Goal: Download file/media

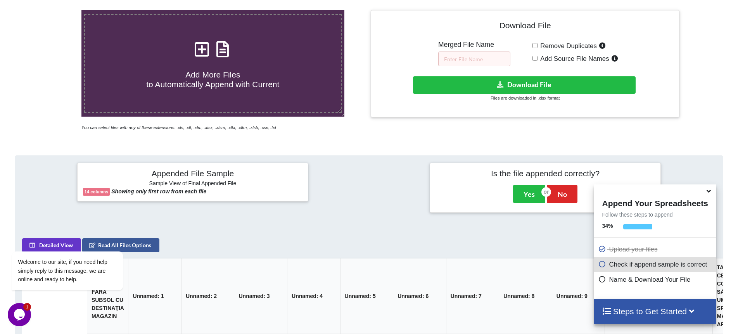
scroll to position [6, 0]
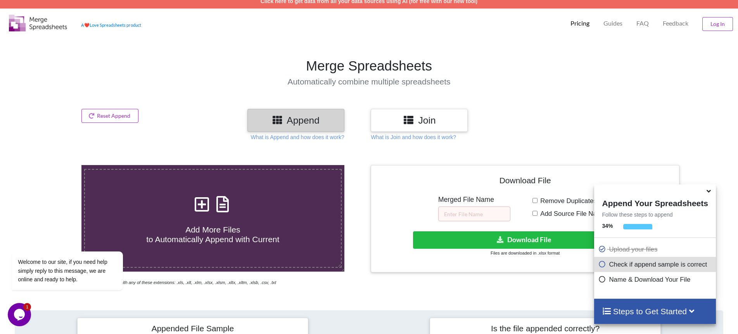
click at [605, 266] on icon at bounding box center [602, 263] width 8 height 7
click at [606, 279] on icon at bounding box center [602, 278] width 8 height 7
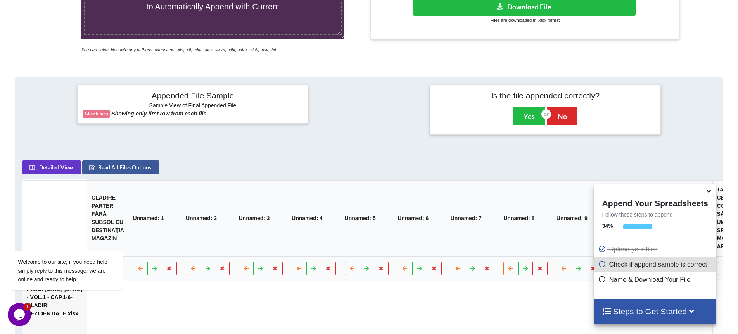
scroll to position [239, 0]
click at [523, 120] on button "Yes" at bounding box center [529, 116] width 32 height 18
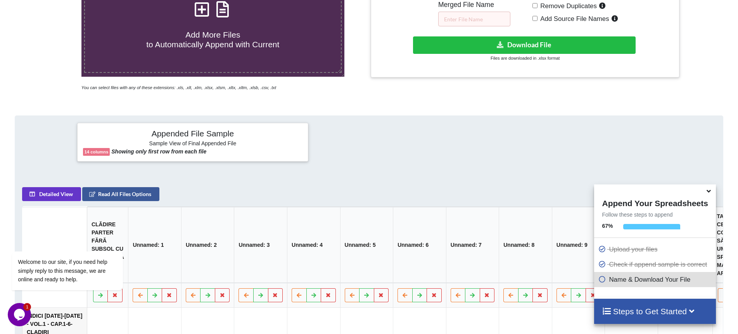
scroll to position [171, 0]
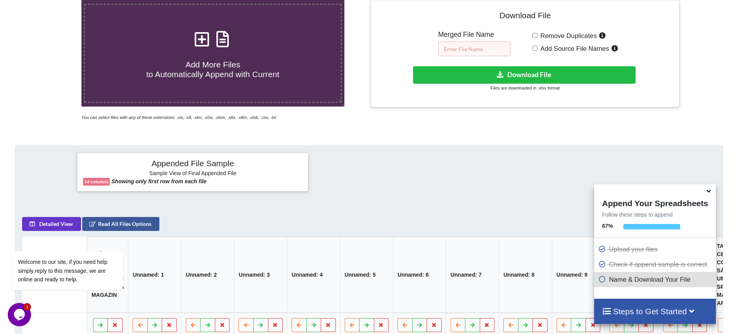
click at [490, 47] on input "text" at bounding box center [474, 49] width 72 height 15
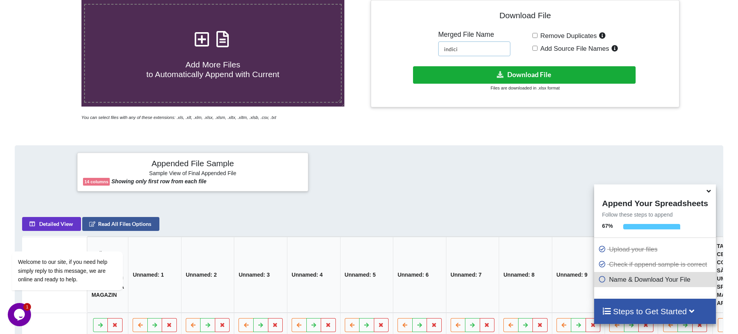
type input "indici"
click at [512, 76] on button "Download File" at bounding box center [524, 74] width 223 height 17
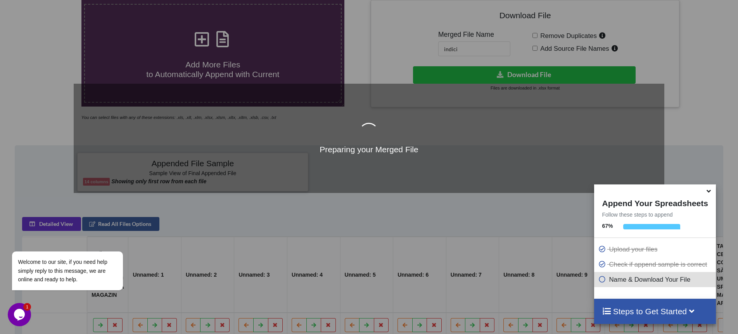
click at [667, 311] on h4 "Steps to Get Started" at bounding box center [655, 312] width 106 height 10
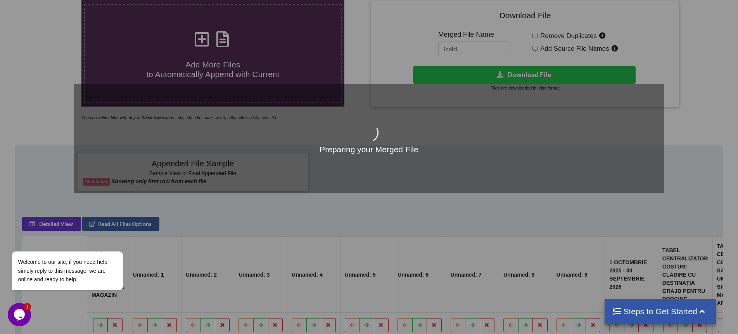
click at [702, 313] on icon at bounding box center [703, 311] width 10 height 8
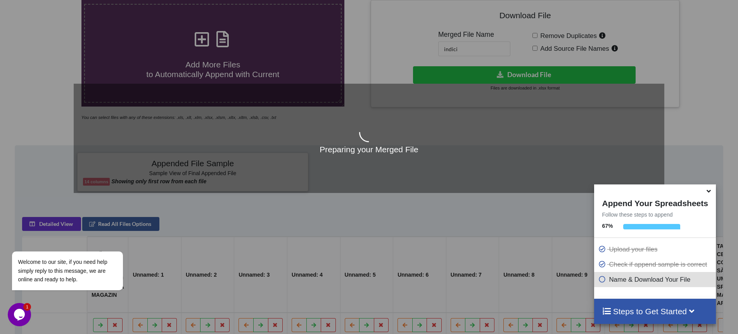
click at [606, 281] on icon at bounding box center [602, 278] width 8 height 7
